Goal: Task Accomplishment & Management: Manage account settings

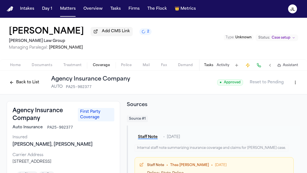
scroll to position [55, 0]
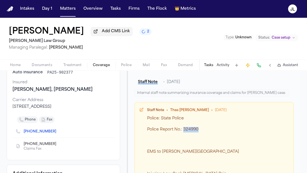
click at [69, 12] on button "Matters" at bounding box center [68, 9] width 20 height 10
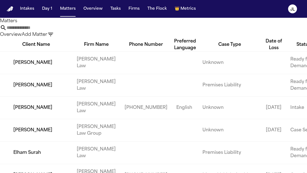
click at [51, 31] on input "text" at bounding box center [29, 27] width 44 height 7
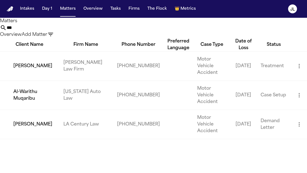
type input "****"
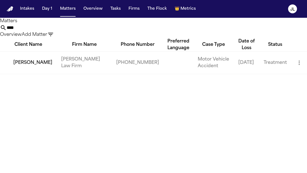
click at [23, 74] on td "[PERSON_NAME]" at bounding box center [28, 62] width 57 height 23
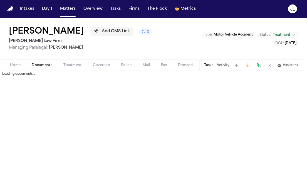
click at [39, 63] on span "Documents" at bounding box center [42, 65] width 21 height 4
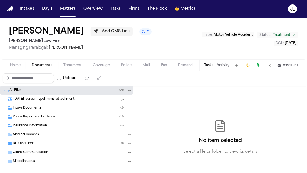
click at [30, 128] on span "Insurance Information" at bounding box center [30, 126] width 34 height 5
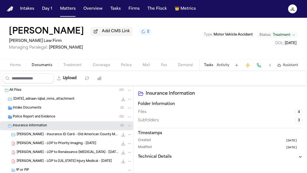
scroll to position [19, 0]
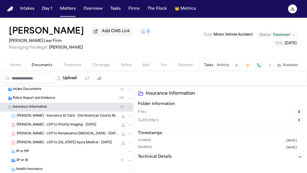
click at [30, 160] on div "3P or BI ( 1 )" at bounding box center [74, 160] width 116 height 5
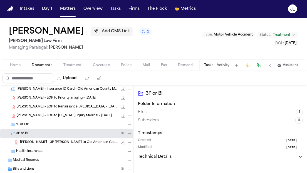
scroll to position [50, 0]
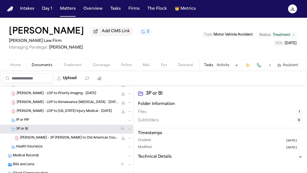
click at [43, 141] on span "A. Iqbal - 3P LOR to Old American County Mutual Fire Insurance Company (The Gen…" at bounding box center [69, 138] width 98 height 5
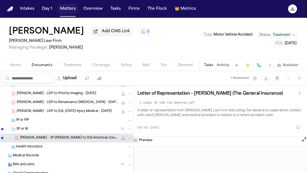
click at [71, 8] on button "Matters" at bounding box center [68, 9] width 20 height 10
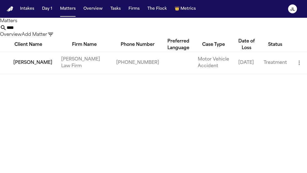
drag, startPoint x: 125, startPoint y: 36, endPoint x: 60, endPoint y: 29, distance: 65.6
click at [59, 29] on div "Matters **** Overview Add Matter" at bounding box center [153, 28] width 307 height 20
type input "*"
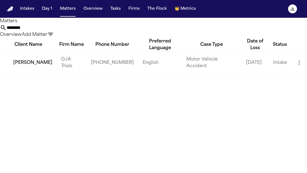
type input "********"
click at [15, 74] on td "Bryan Nadonza" at bounding box center [28, 62] width 57 height 23
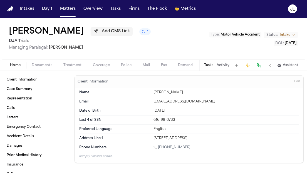
click at [49, 70] on div "Home Documents Treatment Coverage Police Mail Fax Demand Workspaces Artifacts T…" at bounding box center [153, 64] width 307 height 11
click at [49, 66] on span "Documents" at bounding box center [42, 65] width 21 height 4
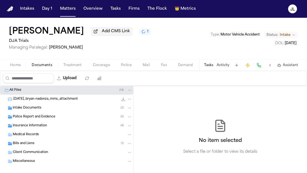
click at [28, 130] on div "Insurance Information ( 4 )" at bounding box center [66, 125] width 133 height 9
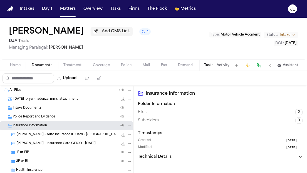
click at [29, 158] on div "3P or BI ( 1 )" at bounding box center [66, 161] width 133 height 9
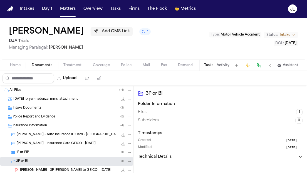
scroll to position [6, 0]
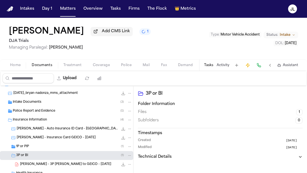
click at [29, 148] on div "1P or PIP ( 1 )" at bounding box center [74, 146] width 116 height 5
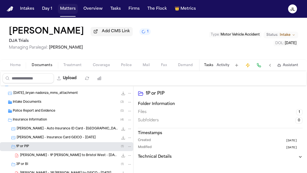
click at [67, 10] on button "Matters" at bounding box center [68, 9] width 20 height 10
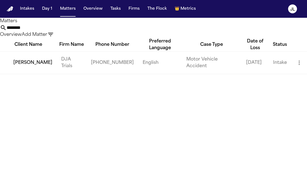
drag, startPoint x: 112, startPoint y: 38, endPoint x: 73, endPoint y: 36, distance: 38.9
click at [73, 36] on div "Matters ******** Overview Add Matter" at bounding box center [153, 28] width 307 height 20
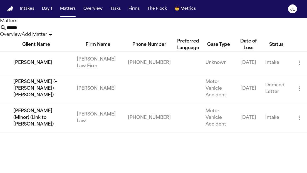
type input "******"
click at [44, 74] on td "Cimone Sommers" at bounding box center [36, 62] width 72 height 23
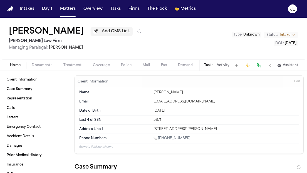
click at [40, 59] on div "Cimone Sommers Add CMS Link Ruy Mireles Law Firm Managing Paralegal: Jessica Ba…" at bounding box center [153, 39] width 307 height 42
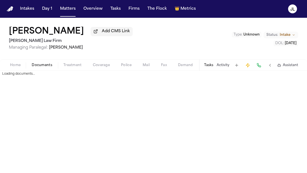
click at [40, 64] on span "Documents" at bounding box center [42, 65] width 21 height 4
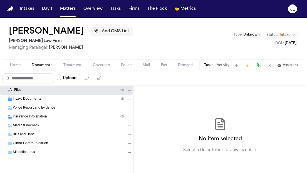
click at [37, 116] on div "Insurance Information ( 2 )" at bounding box center [72, 116] width 119 height 5
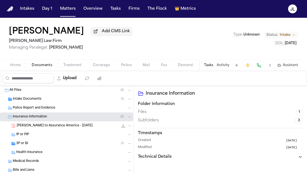
click at [34, 134] on div "1P or PIP" at bounding box center [74, 134] width 116 height 5
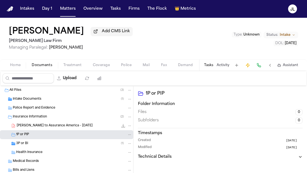
click at [32, 148] on div "3P or BI ( 1 )" at bounding box center [66, 143] width 133 height 9
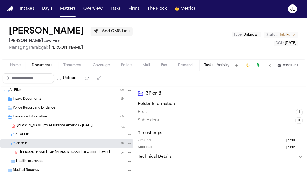
drag, startPoint x: 48, startPoint y: 123, endPoint x: 41, endPoint y: 135, distance: 14.3
click at [41, 136] on div "All Files ( 3 ) Intake Documents ( 1 ) Police Report and Evidence Insurance Inf…" at bounding box center [66, 157] width 133 height 143
click at [130, 126] on icon "File: C. Sommers - LOR to Assurance America - 9.17.25" at bounding box center [129, 126] width 3 height 1
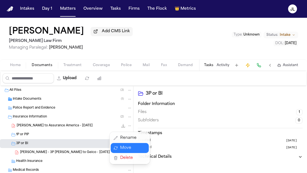
click at [129, 148] on button "Move" at bounding box center [130, 148] width 38 height 10
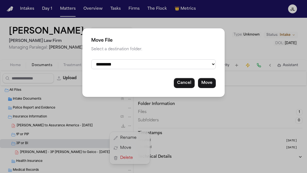
click at [148, 64] on select "**********" at bounding box center [153, 64] width 124 height 10
select select "**********"
click at [91, 59] on select "**********" at bounding box center [153, 64] width 124 height 10
click at [213, 86] on button "Move" at bounding box center [207, 83] width 18 height 10
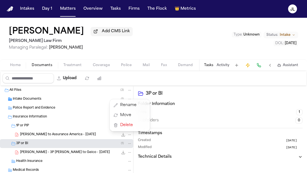
click at [65, 10] on div "Intakes Day 1 Matters Overview Tasks Firms The Flock 👑 Metrics JL Cimone Sommer…" at bounding box center [153, 86] width 307 height 173
click at [66, 10] on button "Matters" at bounding box center [68, 9] width 20 height 10
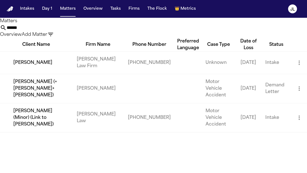
drag, startPoint x: 150, startPoint y: 33, endPoint x: 67, endPoint y: 33, distance: 82.8
click at [67, 33] on div "Matters ****** Overview Add Matter" at bounding box center [153, 28] width 307 height 20
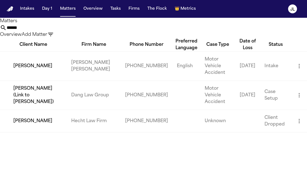
type input "******"
click at [24, 81] on td "Patricia Orozco" at bounding box center [33, 65] width 67 height 29
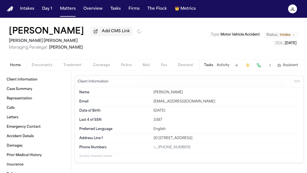
click at [44, 71] on div "Home Documents Treatment Coverage Police Mail Fax Demand Workspaces Artifacts T…" at bounding box center [153, 64] width 307 height 11
click at [44, 70] on div "Home Documents Treatment Coverage Police Mail Fax Demand Workspaces Artifacts T…" at bounding box center [153, 64] width 307 height 11
click at [44, 69] on span "button" at bounding box center [41, 68] width 27 height 1
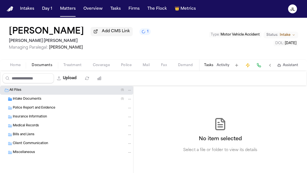
click at [34, 118] on span "Insurance Information" at bounding box center [30, 117] width 34 height 5
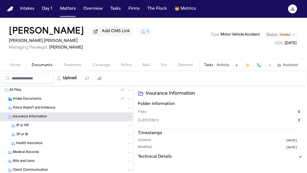
click at [31, 137] on div "3P or BI" at bounding box center [74, 134] width 116 height 5
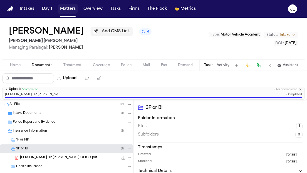
click at [69, 9] on button "Matters" at bounding box center [68, 9] width 20 height 10
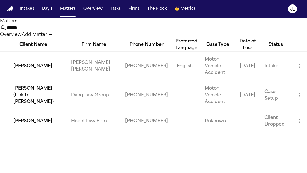
drag, startPoint x: 124, startPoint y: 34, endPoint x: 69, endPoint y: 33, distance: 55.0
click at [69, 34] on div "Matters ****** Overview Add Matter" at bounding box center [153, 28] width 307 height 20
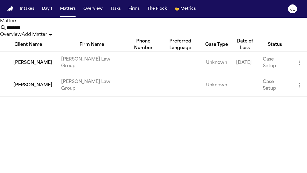
type input "********"
click at [26, 74] on td "James L Fortunato Jr" at bounding box center [28, 62] width 57 height 23
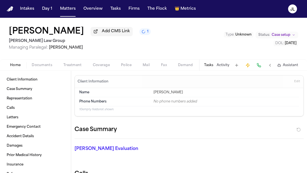
click at [50, 66] on span "Documents" at bounding box center [42, 65] width 21 height 4
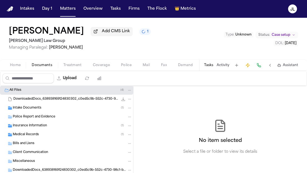
click at [34, 127] on span "Insurance Information" at bounding box center [30, 126] width 34 height 5
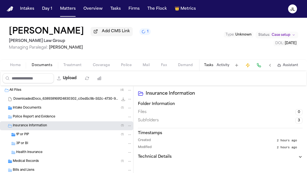
click at [33, 134] on div "1P or PIP ( 1 )" at bounding box center [74, 134] width 116 height 5
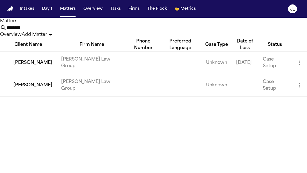
click at [31, 96] on td "Heather Fortunato" at bounding box center [28, 85] width 57 height 23
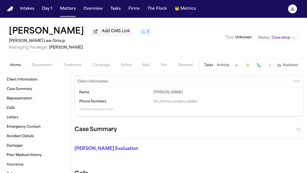
click at [43, 64] on span "Documents" at bounding box center [42, 65] width 21 height 4
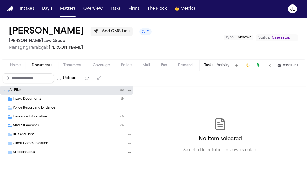
click at [37, 117] on span "Insurance Information" at bounding box center [30, 117] width 34 height 5
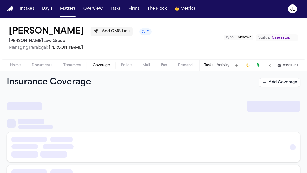
click at [97, 66] on span "Coverage" at bounding box center [101, 65] width 17 height 4
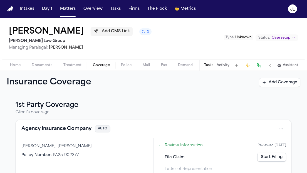
click at [68, 127] on button "Agency Insurance Company" at bounding box center [56, 129] width 70 height 8
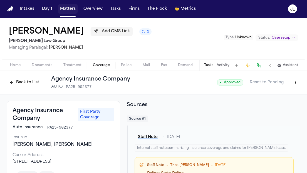
click at [75, 9] on button "Matters" at bounding box center [68, 9] width 20 height 10
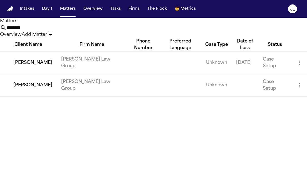
drag, startPoint x: 122, startPoint y: 34, endPoint x: 66, endPoint y: 26, distance: 57.3
click at [64, 34] on div "Matters ******** Overview Add Matter" at bounding box center [153, 28] width 307 height 20
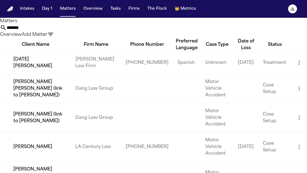
type input "*******"
click at [24, 74] on td "[DATE][PERSON_NAME]" at bounding box center [35, 62] width 71 height 23
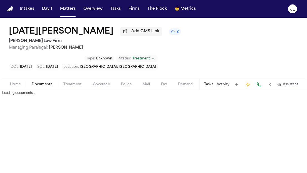
click at [40, 82] on span "Documents" at bounding box center [42, 84] width 21 height 4
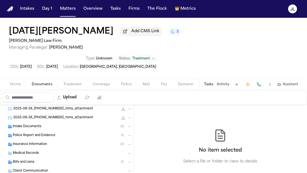
scroll to position [76, 0]
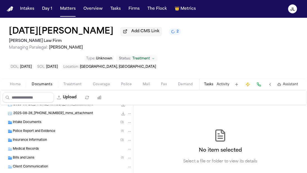
click at [47, 138] on div "Insurance Information ( 3 )" at bounding box center [72, 140] width 119 height 5
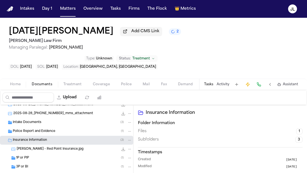
click at [42, 154] on div "1P or PIP ( 1 )" at bounding box center [66, 158] width 133 height 9
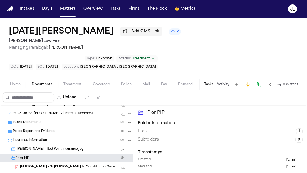
click at [42, 173] on div "3P or BI ( 1 )" at bounding box center [74, 175] width 116 height 5
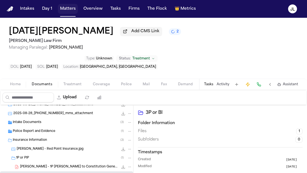
click at [70, 13] on button "Matters" at bounding box center [68, 9] width 20 height 10
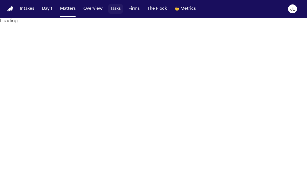
click at [114, 7] on button "Tasks" at bounding box center [115, 9] width 15 height 10
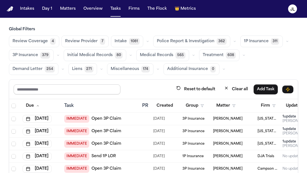
click at [78, 89] on input "text" at bounding box center [67, 89] width 107 height 10
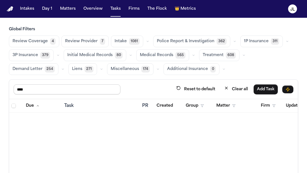
type input "****"
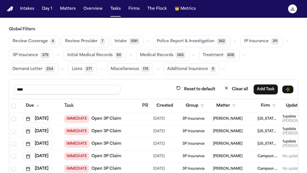
click at [156, 98] on div "**** Reset to default Clear all Add Task" at bounding box center [153, 89] width 288 height 19
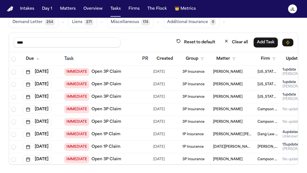
scroll to position [0, 107]
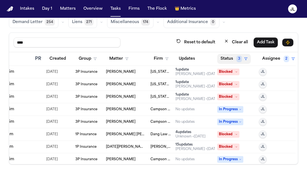
click at [237, 58] on span "3" at bounding box center [239, 59] width 6 height 7
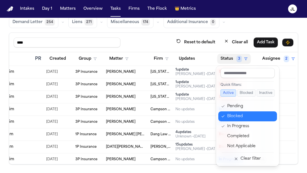
click at [228, 113] on div "Blocked" at bounding box center [250, 116] width 46 height 7
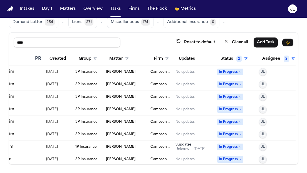
click at [236, 56] on button "Status 2" at bounding box center [234, 59] width 34 height 10
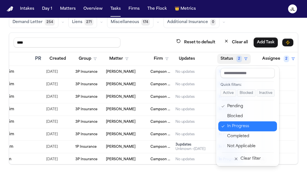
click at [232, 126] on div "In Progress" at bounding box center [250, 126] width 46 height 7
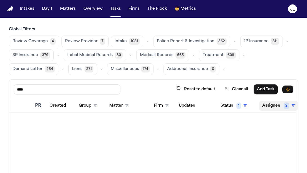
click at [279, 104] on button "Assignee 2" at bounding box center [278, 106] width 39 height 10
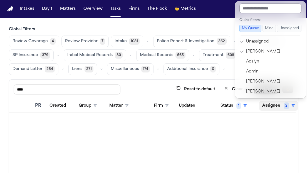
click at [248, 8] on input "text" at bounding box center [270, 8] width 62 height 10
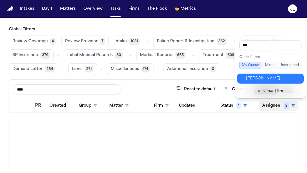
type input "****"
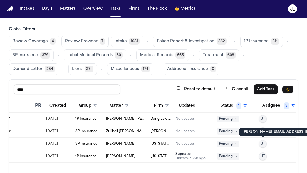
click at [264, 146] on span "JT" at bounding box center [263, 144] width 4 height 4
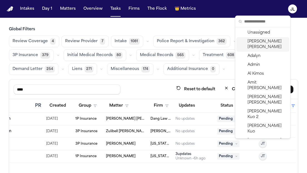
click at [263, 45] on div "[PERSON_NAME]" at bounding box center [262, 44] width 53 height 14
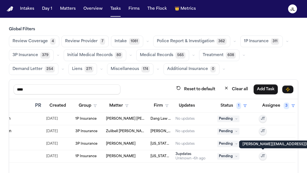
click at [265, 158] on button "JT" at bounding box center [263, 157] width 8 height 8
click at [262, 155] on span "JT" at bounding box center [263, 156] width 4 height 4
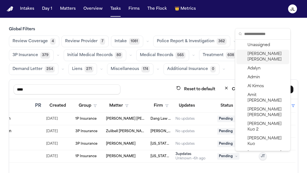
click at [255, 55] on span "[PERSON_NAME]" at bounding box center [266, 56] width 39 height 11
